Goal: Information Seeking & Learning: Learn about a topic

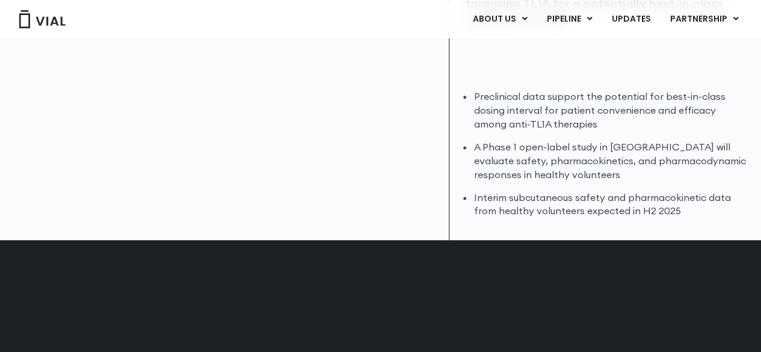
scroll to position [364, 0]
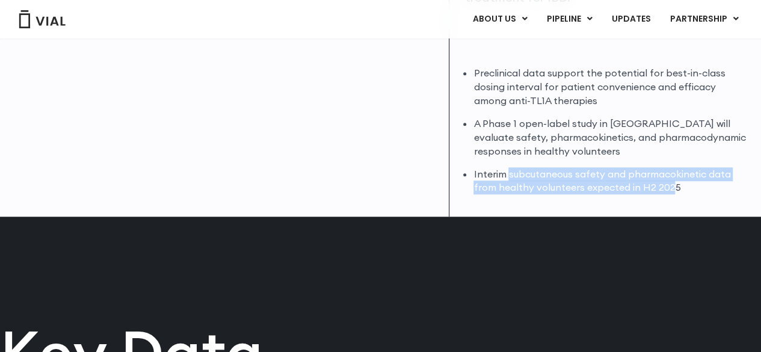
drag, startPoint x: 507, startPoint y: 175, endPoint x: 668, endPoint y: 193, distance: 162.3
click at [668, 193] on li "Interim subcutaneous safety and pharmacokinetic data from healthy volunteers ex…" at bounding box center [610, 181] width 273 height 28
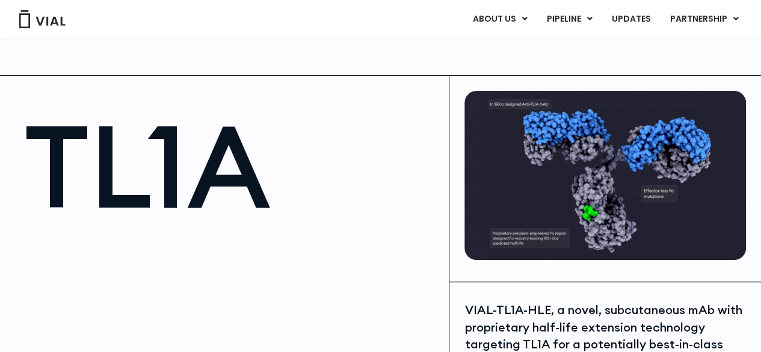
scroll to position [241, 0]
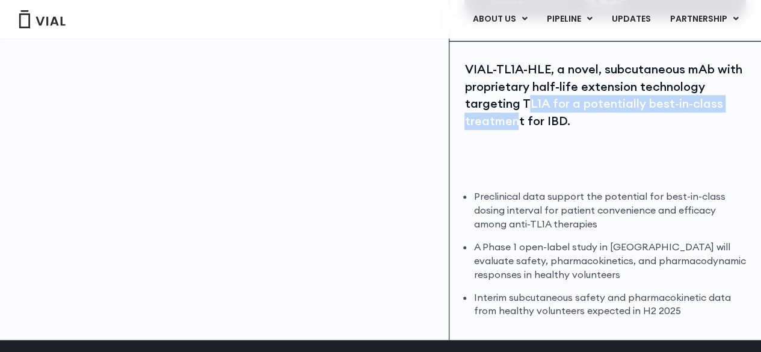
drag, startPoint x: 525, startPoint y: 107, endPoint x: 518, endPoint y: 131, distance: 25.7
click at [518, 131] on div "VIAL-TL1A-HLE, a novel, subcutaneous mAb with proprietary half-life extension t…" at bounding box center [606, 119] width 282 height 117
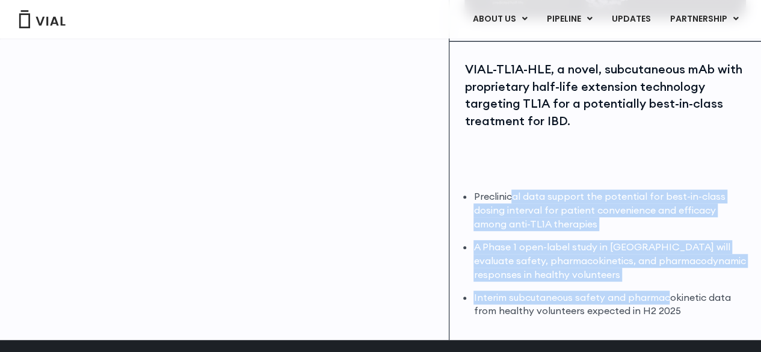
drag, startPoint x: 513, startPoint y: 190, endPoint x: 667, endPoint y: 282, distance: 180.0
click at [667, 282] on ul "Preclinical data support the potential for best-in-class dosing interval for pa…" at bounding box center [610, 254] width 273 height 128
click at [628, 280] on li "A Phase 1 open-label study in [GEOGRAPHIC_DATA] will evaluate safety, pharmacok…" at bounding box center [610, 261] width 273 height 42
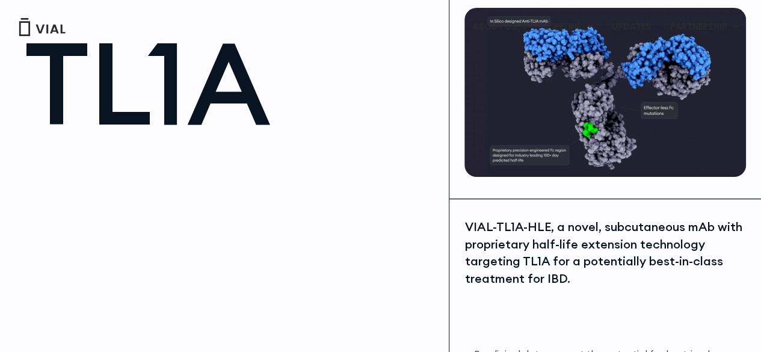
scroll to position [0, 0]
